Goal: Transaction & Acquisition: Purchase product/service

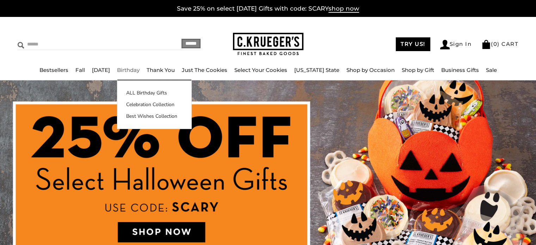
click at [31, 46] on input "Search" at bounding box center [77, 44] width 119 height 11
type input "**********"
click at [181, 39] on input "******" at bounding box center [190, 44] width 19 height 10
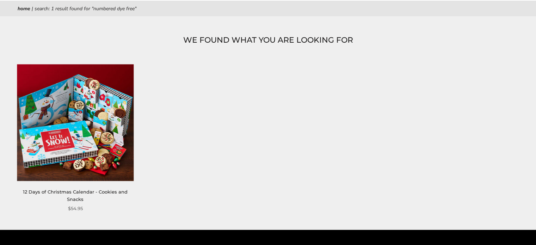
scroll to position [106, 0]
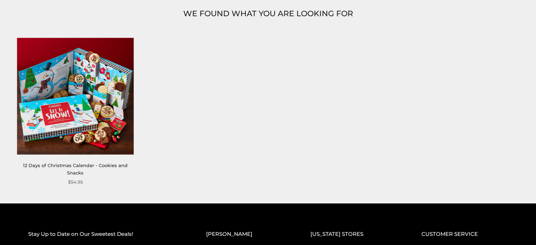
click at [105, 117] on img at bounding box center [75, 96] width 117 height 117
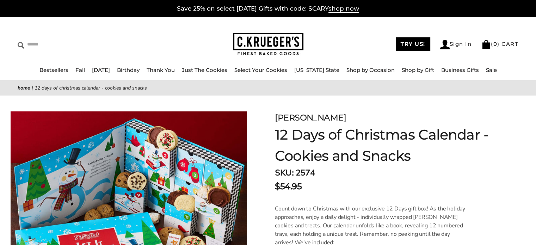
click at [39, 43] on input "Search" at bounding box center [77, 44] width 119 height 11
type input "********"
click at [181, 39] on input "******" at bounding box center [190, 44] width 19 height 10
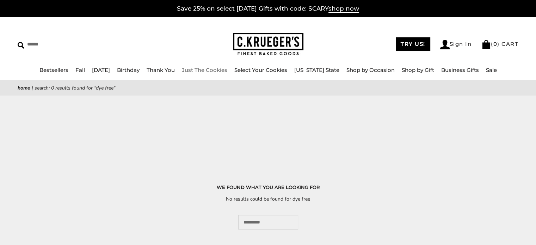
click at [203, 68] on link "Just The Cookies" at bounding box center [204, 70] width 45 height 7
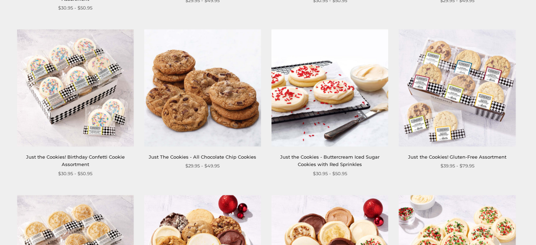
scroll to position [634, 0]
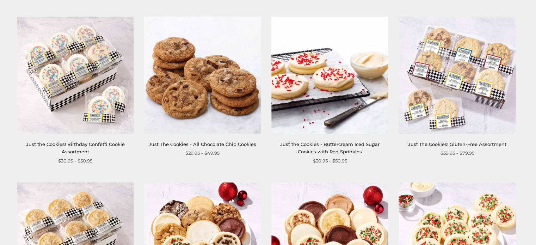
click at [73, 80] on img at bounding box center [75, 75] width 117 height 117
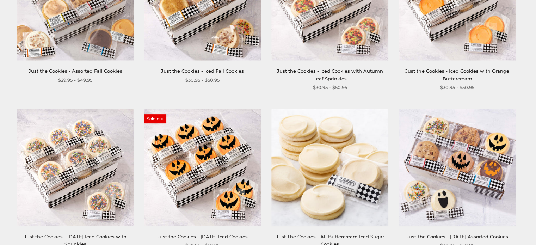
scroll to position [211, 0]
click at [481, 70] on link "Just the Cookies - Iced Cookies with Orange Buttercream" at bounding box center [457, 74] width 104 height 13
click at [354, 178] on img at bounding box center [329, 167] width 117 height 117
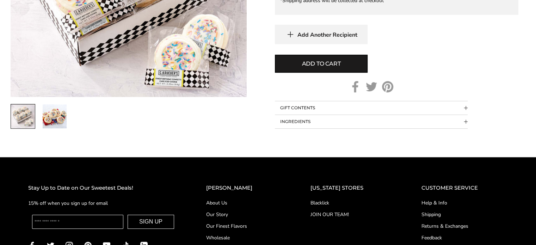
scroll to position [423, 0]
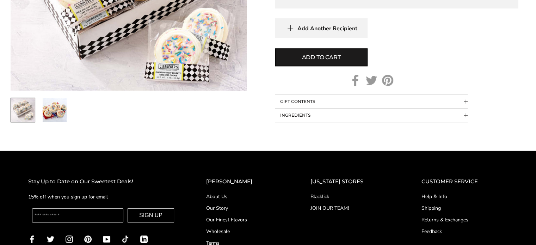
click at [284, 113] on button "INGREDIENTS" at bounding box center [371, 114] width 193 height 13
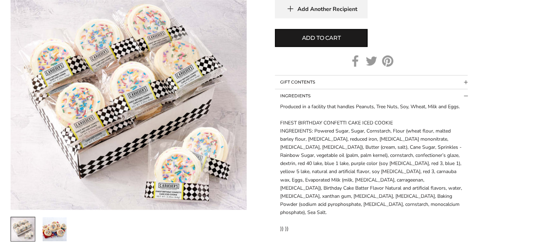
scroll to position [458, 0]
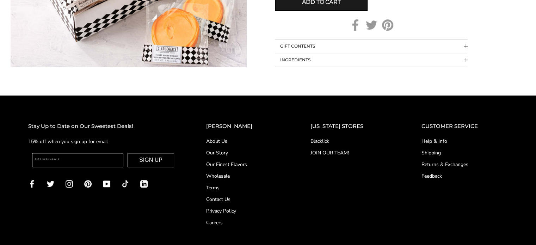
scroll to position [493, 0]
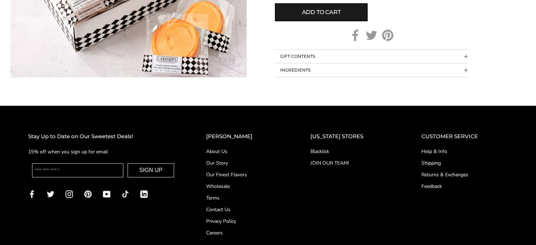
click at [312, 72] on button "INGREDIENTS" at bounding box center [371, 69] width 193 height 13
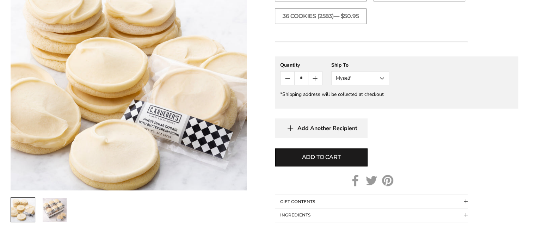
scroll to position [423, 0]
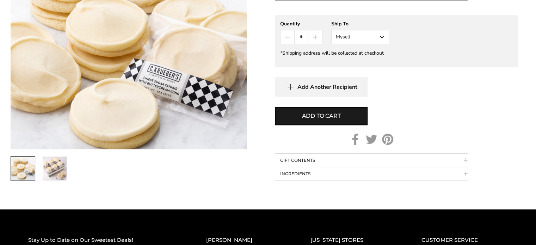
click at [301, 170] on button "INGREDIENTS" at bounding box center [371, 173] width 193 height 13
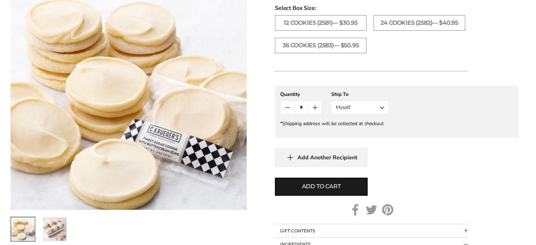
scroll to position [352, 0]
click at [341, 43] on label "36 COOKIES (2583)— $50.95" at bounding box center [321, 45] width 92 height 15
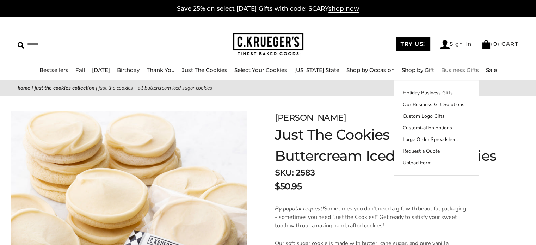
click at [455, 69] on link "Business Gifts" at bounding box center [460, 70] width 38 height 7
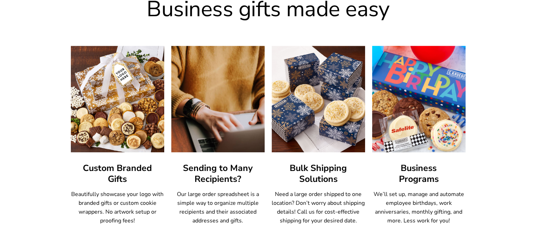
scroll to position [387, 0]
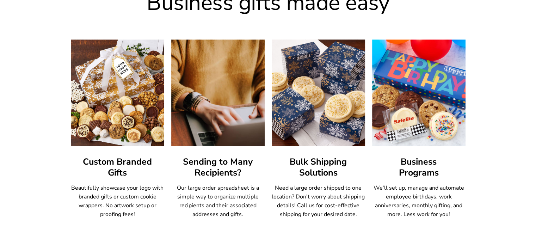
click at [305, 115] on img at bounding box center [318, 92] width 103 height 117
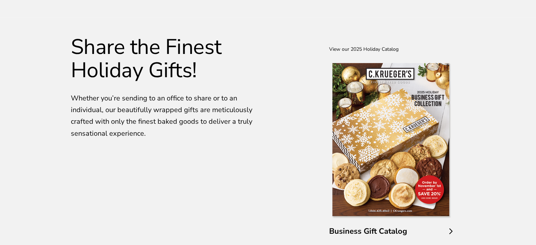
scroll to position [1232, 0]
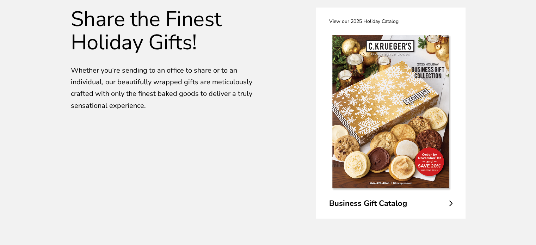
click at [392, 201] on span "Business Gift Catalog" at bounding box center [390, 203] width 123 height 11
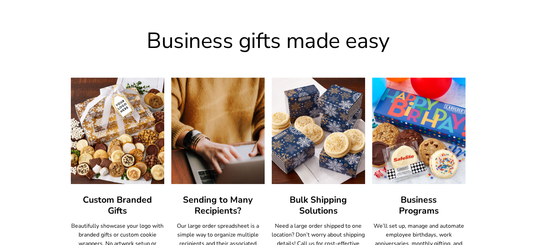
scroll to position [387, 0]
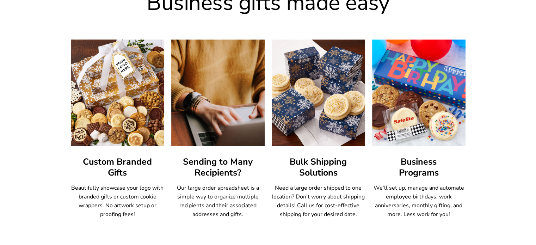
click at [126, 103] on img at bounding box center [117, 92] width 103 height 117
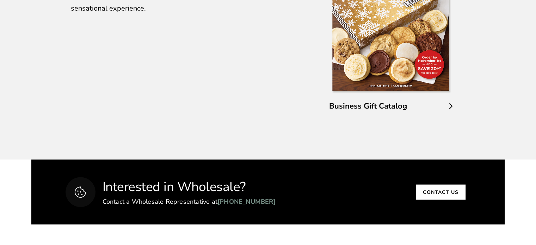
scroll to position [1338, 0]
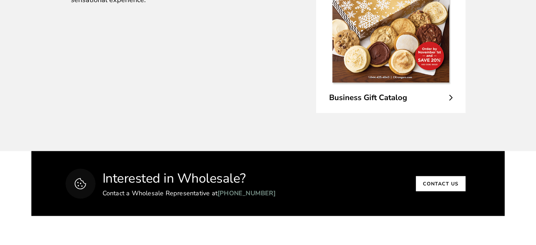
click at [357, 100] on span "Business Gift Catalog" at bounding box center [390, 97] width 123 height 11
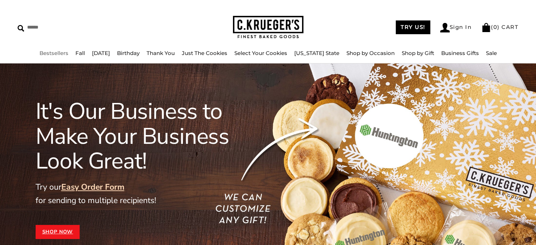
click at [63, 55] on link "Bestsellers" at bounding box center [53, 53] width 29 height 7
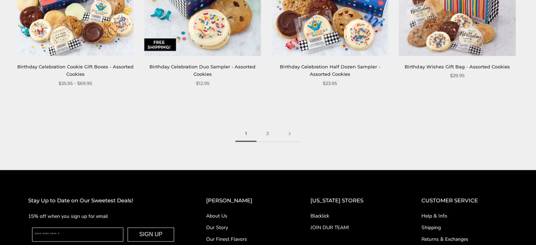
scroll to position [1021, 0]
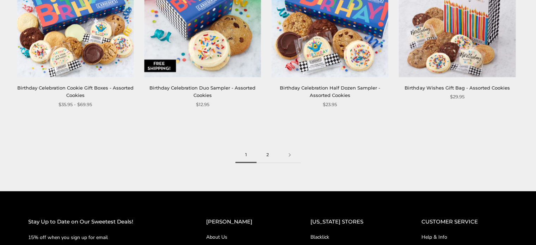
click at [268, 155] on link "2" at bounding box center [267, 155] width 22 height 16
